Goal: Transaction & Acquisition: Purchase product/service

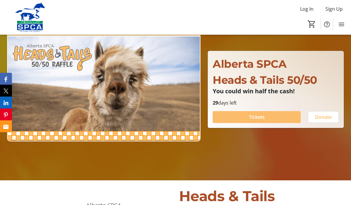
scroll to position [56, 0]
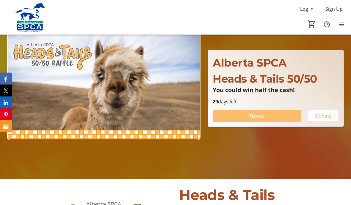
click at [266, 124] on span at bounding box center [257, 116] width 88 height 14
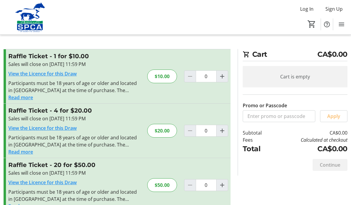
click at [223, 130] on mat-icon "Increment by one" at bounding box center [222, 130] width 7 height 7
type input "1"
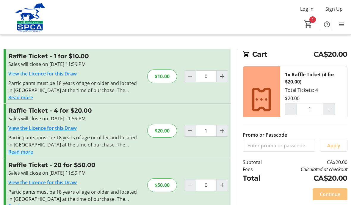
click at [328, 198] on span "Continue" at bounding box center [330, 194] width 21 height 7
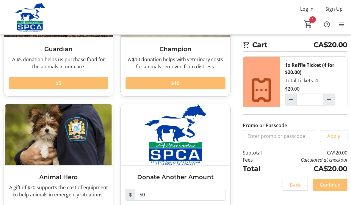
scroll to position [95, 0]
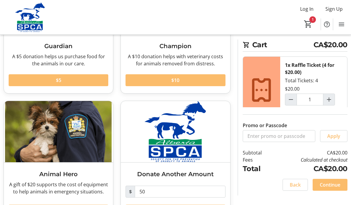
click at [199, 79] on span at bounding box center [176, 80] width 100 height 14
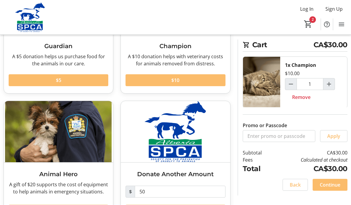
click at [331, 189] on span "Continue" at bounding box center [330, 185] width 21 height 7
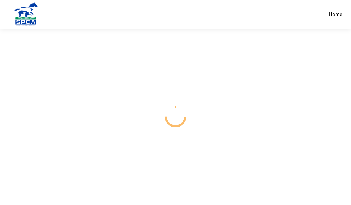
select select "CA"
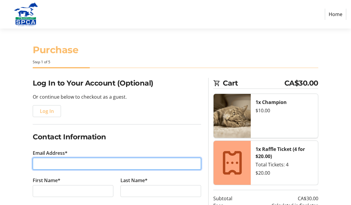
click at [52, 163] on input "Email Address*" at bounding box center [117, 164] width 169 height 12
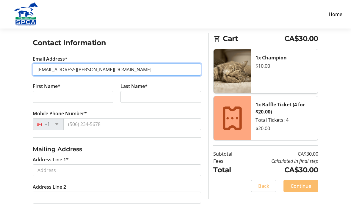
scroll to position [94, 0]
type input "[EMAIL_ADDRESS][PERSON_NAME][DOMAIN_NAME]"
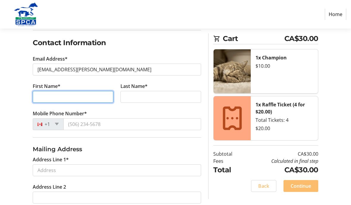
click at [41, 96] on input "First Name*" at bounding box center [73, 97] width 81 height 12
type input "Vivien"
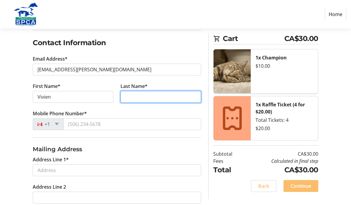
click at [136, 96] on input "Last Name*" at bounding box center [161, 97] width 81 height 12
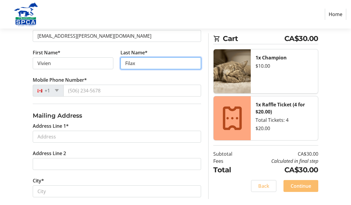
scroll to position [128, 0]
type input "Filax"
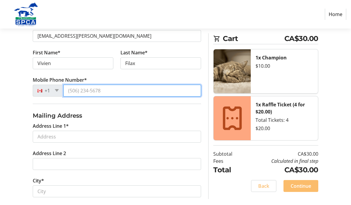
click at [73, 90] on input "Mobile Phone Number*" at bounding box center [132, 91] width 138 height 12
type input "7"
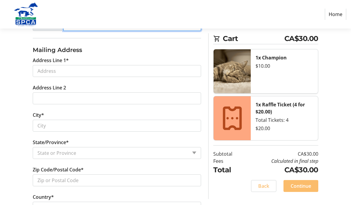
scroll to position [194, 0]
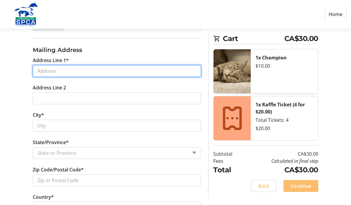
click at [44, 70] on tr-form-field "Address Line 1*" at bounding box center [117, 70] width 176 height 27
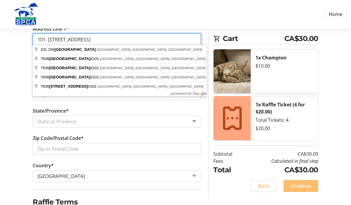
scroll to position [234, 0]
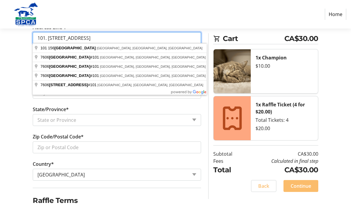
type input "101. [STREET_ADDRESS]"
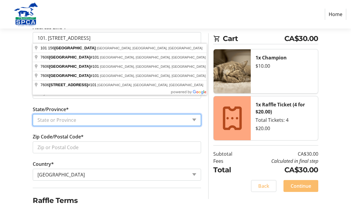
click at [43, 119] on select "State or Province State or Province [GEOGRAPHIC_DATA] [GEOGRAPHIC_DATA] [GEOGRA…" at bounding box center [117, 120] width 169 height 12
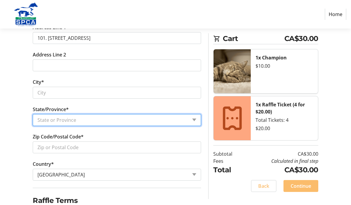
select select "AB"
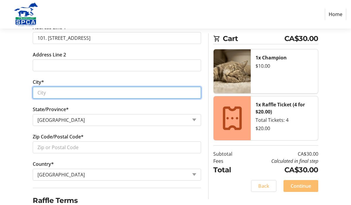
click at [39, 93] on input "City*" at bounding box center [117, 93] width 169 height 12
type input "[GEOGRAPHIC_DATA]"
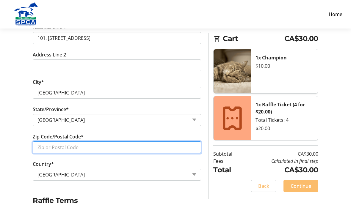
click at [149, 146] on input "Zip Code/Postal Code*" at bounding box center [117, 148] width 169 height 12
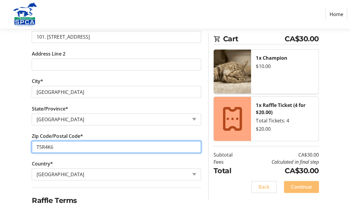
scroll to position [235, 0]
type input "T5R4K6"
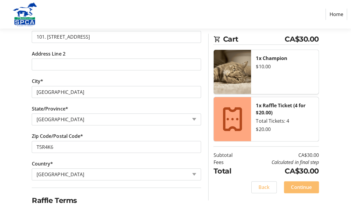
checkbox input "true"
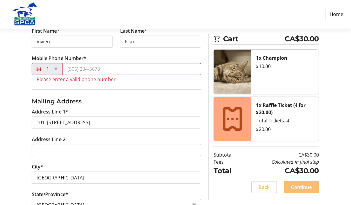
scroll to position [150, 0]
click at [39, 58] on label "Mobile Phone Number*" at bounding box center [60, 57] width 54 height 7
click at [63, 63] on input "Mobile Phone Number*" at bounding box center [132, 69] width 138 height 12
click at [11, 108] on div "Log In to Your Account (Optional) Or continue below to checkout as a guest. Log…" at bounding box center [175, 122] width 351 height 389
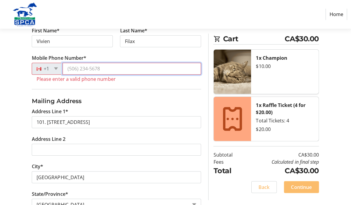
click at [77, 69] on input "Mobile Phone Number*" at bounding box center [132, 69] width 138 height 12
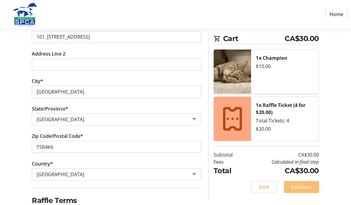
scroll to position [228, 0]
type input "[PHONE_NUMBER]"
click at [12, 205] on div "Log In to Your Account (Optional) Or continue below to checkout as a guest. Log…" at bounding box center [175, 40] width 351 height 381
click at [302, 184] on span "Continue" at bounding box center [301, 186] width 21 height 7
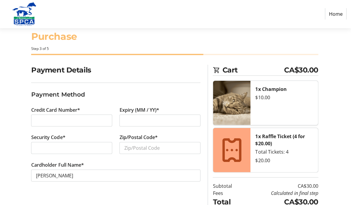
scroll to position [13, 0]
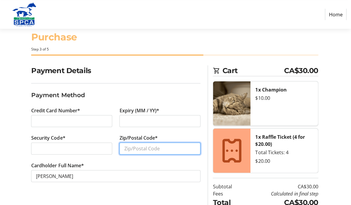
click at [149, 146] on input "Zip/Postal Code*" at bounding box center [161, 148] width 81 height 12
type input "T5R4K6"
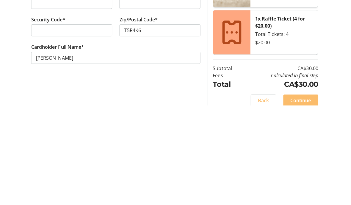
scroll to position [38, 0]
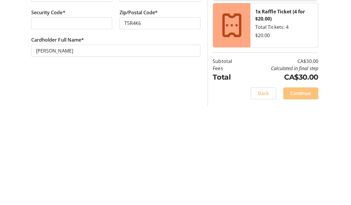
click at [306, 190] on span "Continue" at bounding box center [301, 193] width 21 height 7
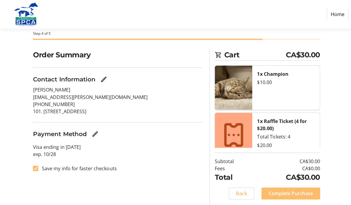
scroll to position [29, 0]
click at [285, 197] on span "Complete Purchase" at bounding box center [289, 192] width 44 height 7
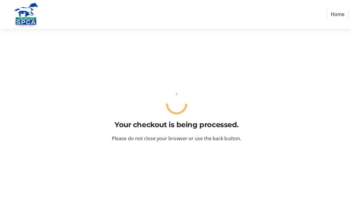
scroll to position [1, 0]
